Goal: Check status: Check status

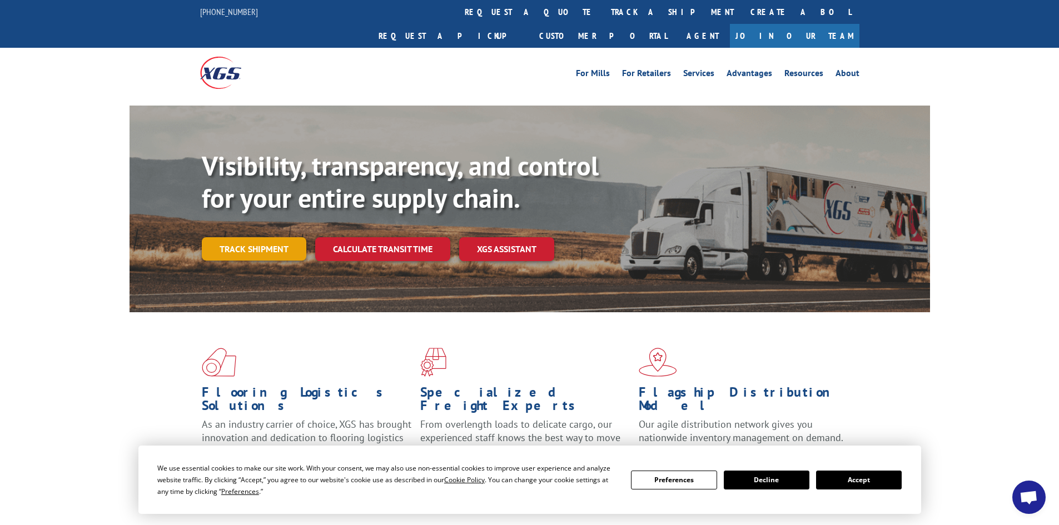
click at [266, 237] on link "Track shipment" at bounding box center [254, 248] width 104 height 23
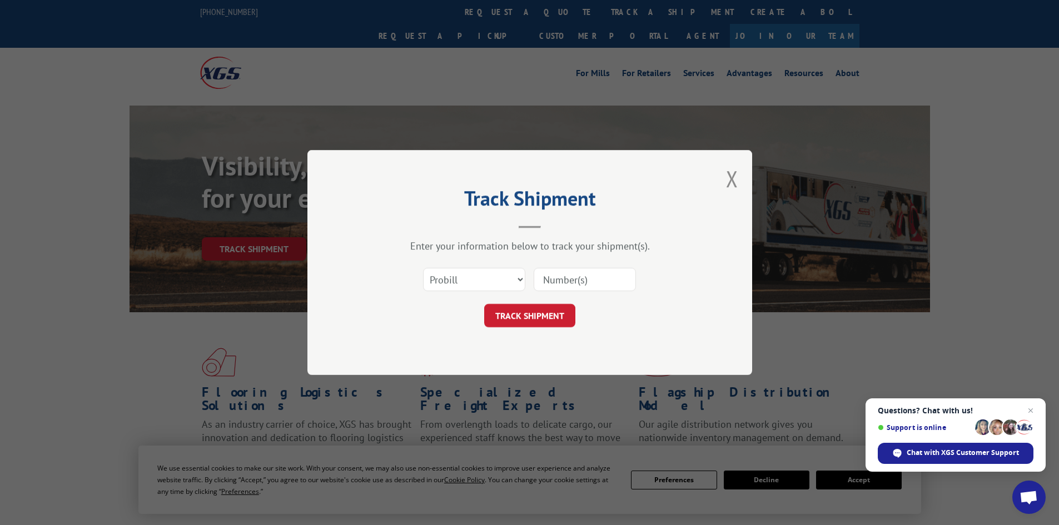
click at [540, 283] on input at bounding box center [584, 279] width 102 height 23
type input "019107251008"
click at [523, 311] on button "TRACK SHIPMENT" at bounding box center [529, 315] width 91 height 23
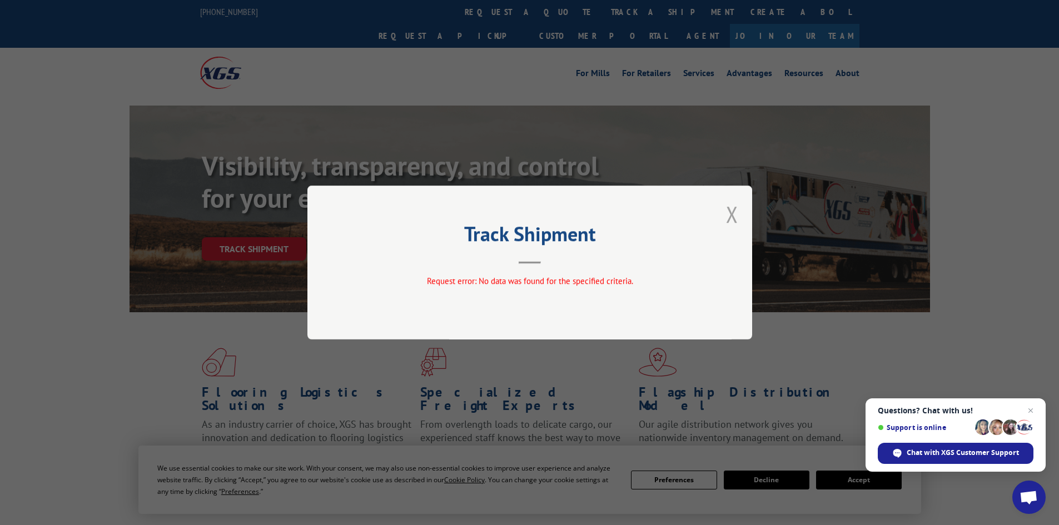
click at [728, 212] on button "Close modal" at bounding box center [732, 213] width 12 height 29
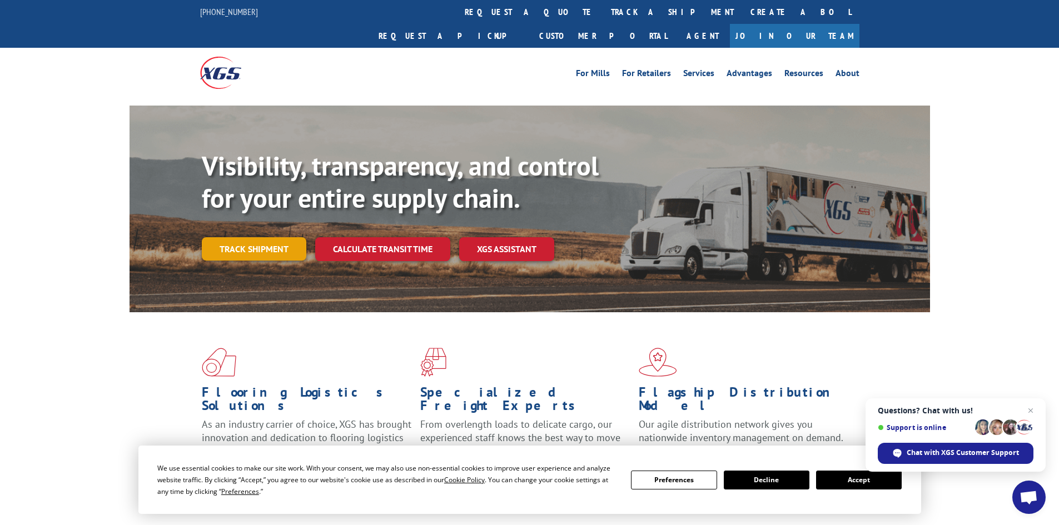
click at [257, 237] on link "Track shipment" at bounding box center [254, 248] width 104 height 23
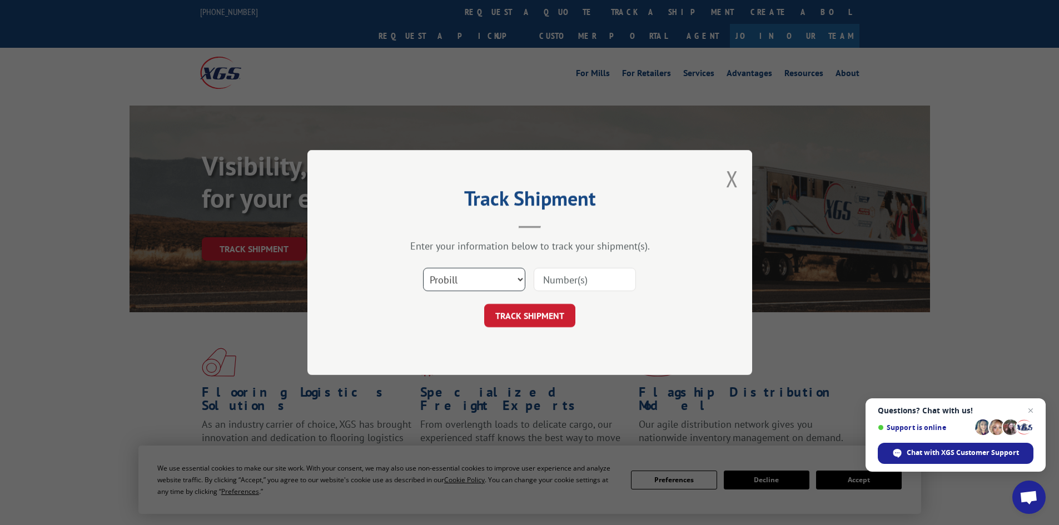
click at [516, 276] on select "Select category... Probill BOL PO" at bounding box center [474, 279] width 102 height 23
select select "bol"
click at [423, 268] on select "Select category... Probill BOL PO" at bounding box center [474, 279] width 102 height 23
click at [553, 281] on input at bounding box center [584, 279] width 102 height 23
type input "019107251008"
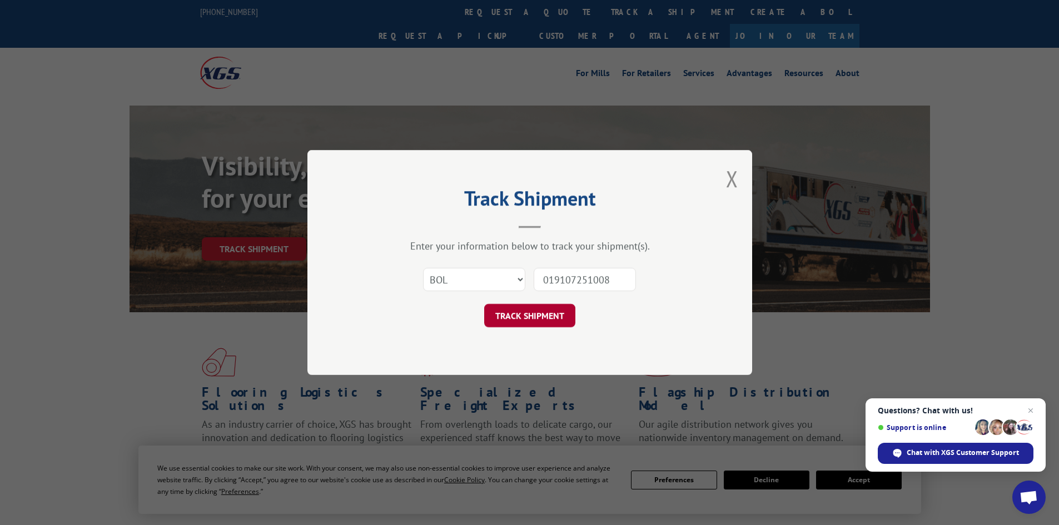
click at [522, 318] on button "TRACK SHIPMENT" at bounding box center [529, 315] width 91 height 23
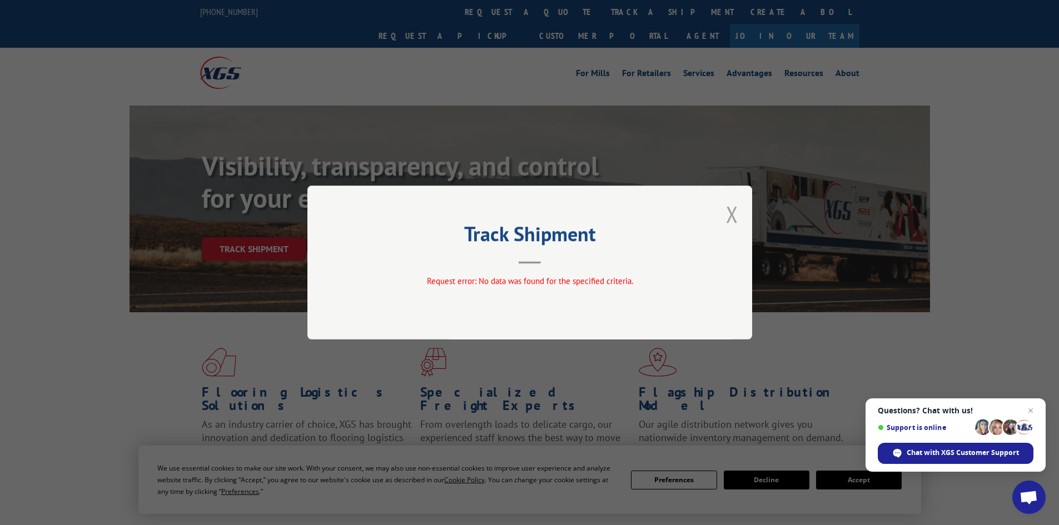
click at [731, 213] on button "Close modal" at bounding box center [732, 213] width 12 height 29
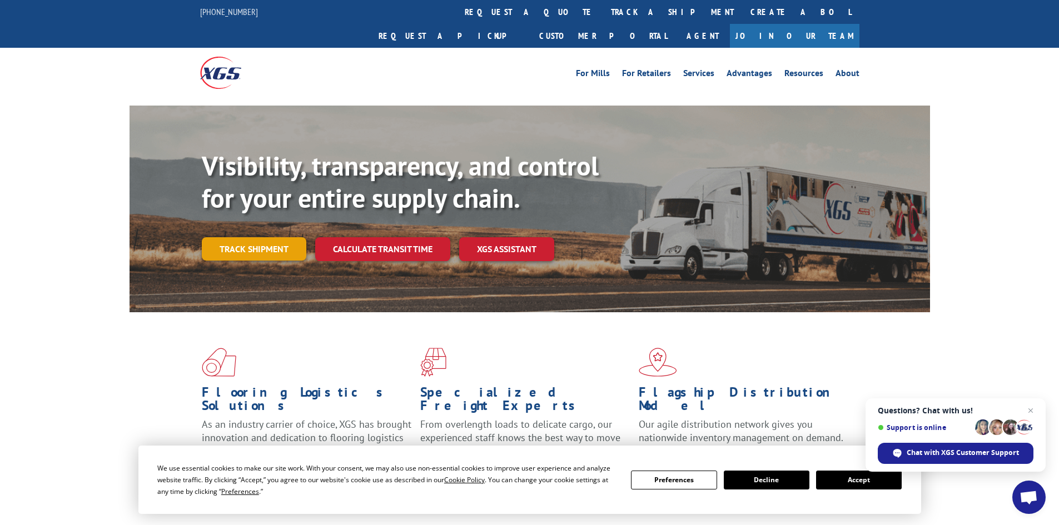
click at [254, 237] on link "Track shipment" at bounding box center [254, 248] width 104 height 23
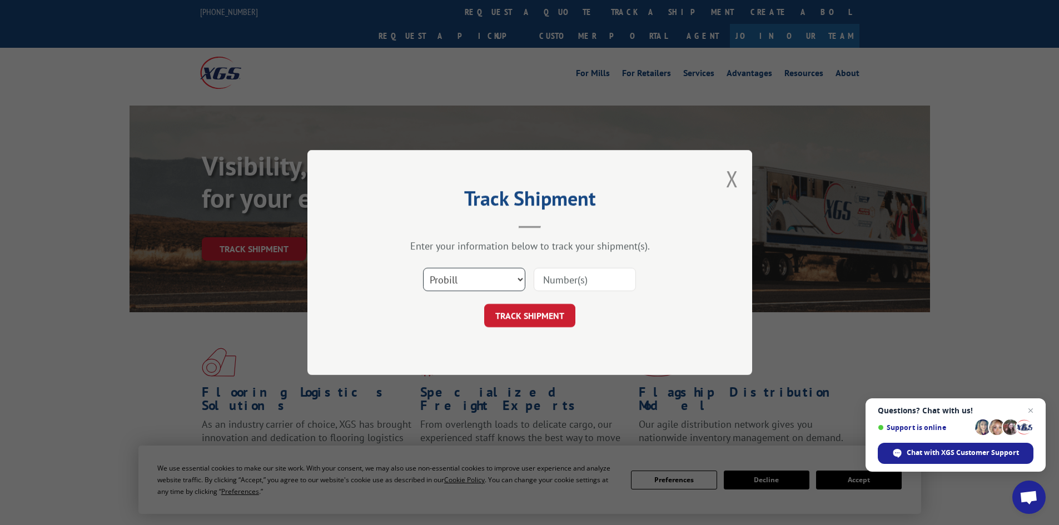
click at [522, 278] on select "Select category... Probill BOL PO" at bounding box center [474, 279] width 102 height 23
click at [423, 268] on select "Select category... Probill BOL PO" at bounding box center [474, 279] width 102 height 23
click at [555, 283] on input at bounding box center [584, 279] width 102 height 23
click at [451, 279] on select "Select category... Probill BOL PO" at bounding box center [474, 279] width 102 height 23
select select "probill"
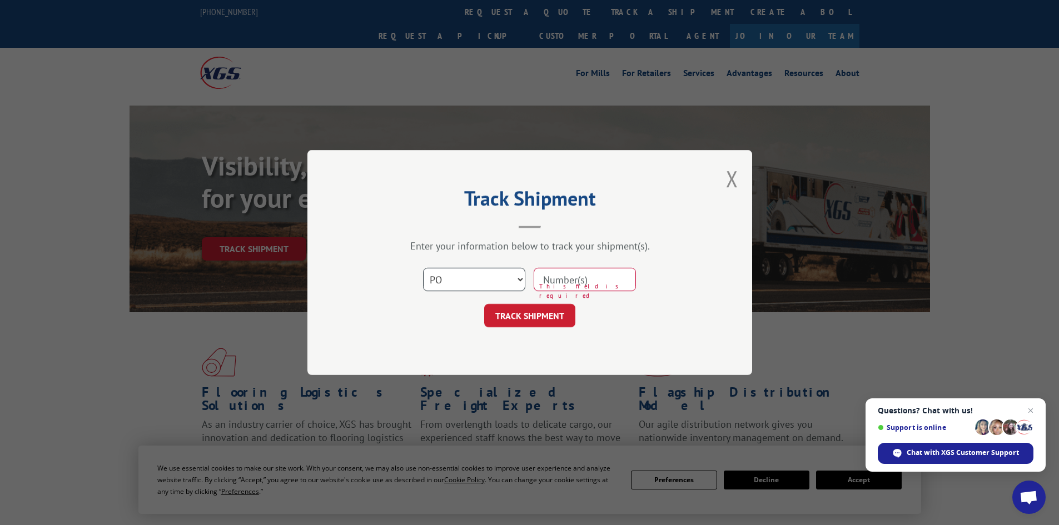
click at [423, 268] on select "Select category... Probill BOL PO" at bounding box center [474, 279] width 102 height 23
click at [547, 284] on input at bounding box center [584, 279] width 102 height 23
type input "19107251008"
click at [537, 322] on button "TRACK SHIPMENT" at bounding box center [529, 315] width 91 height 23
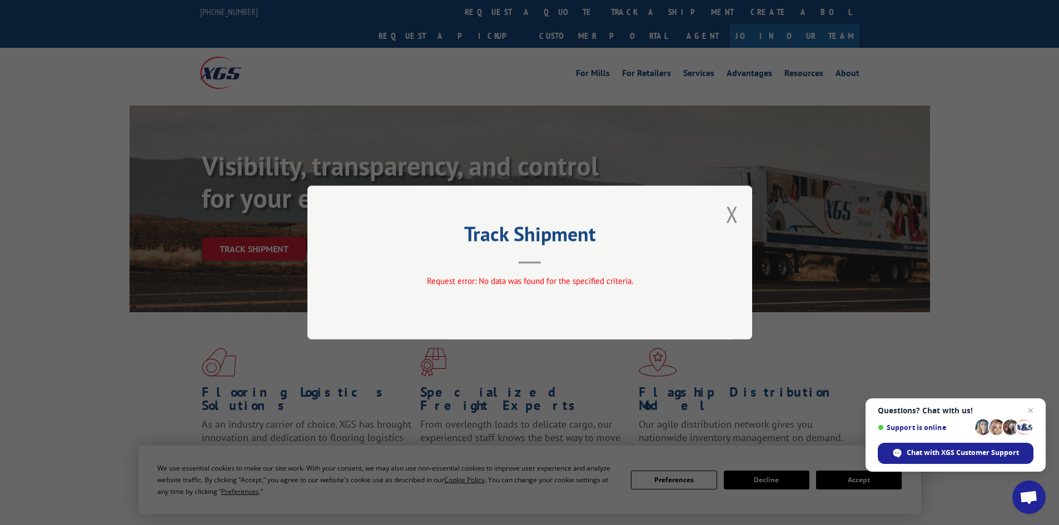
click at [737, 217] on button "Close modal" at bounding box center [732, 213] width 12 height 29
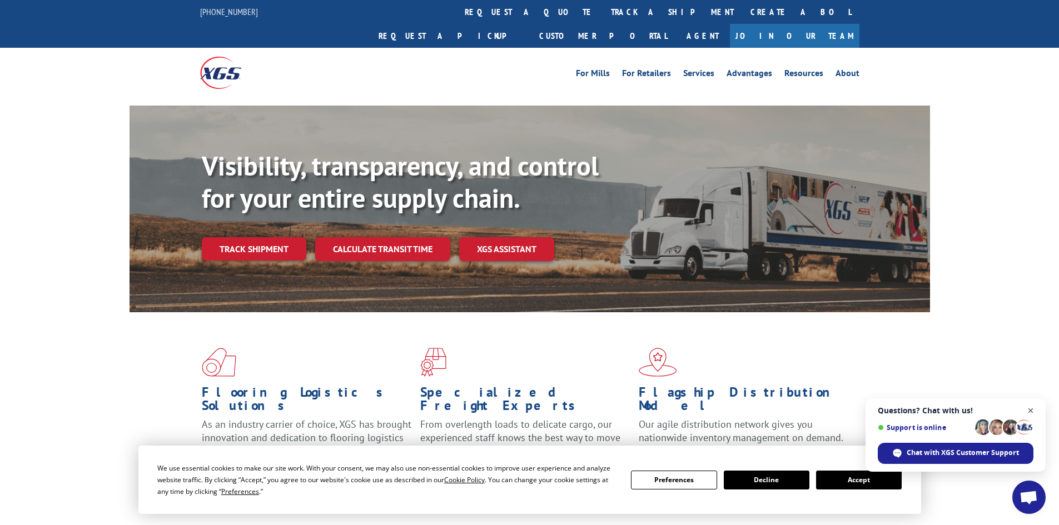
click at [1029, 412] on span "Close chat" at bounding box center [1031, 411] width 14 height 14
